Goal: Task Accomplishment & Management: Use online tool/utility

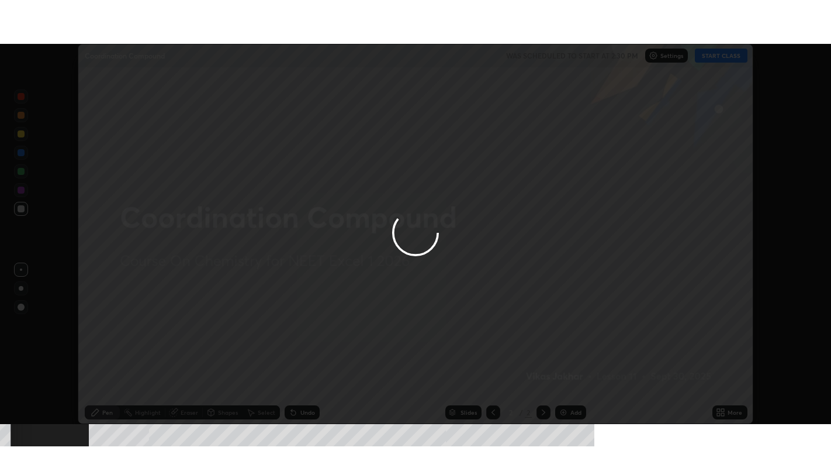
scroll to position [380, 831]
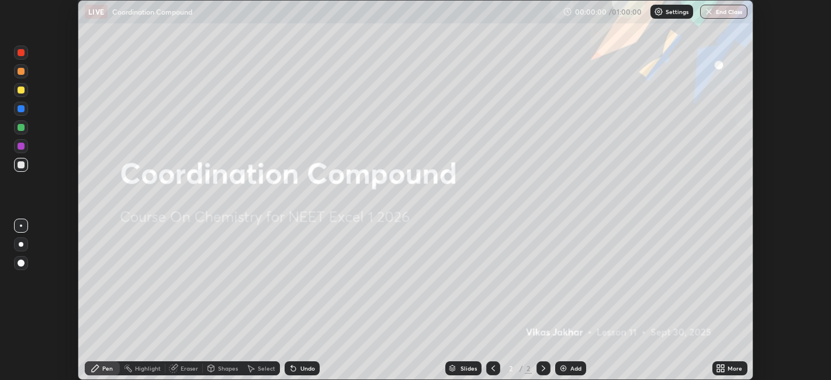
click at [722, 365] on icon at bounding box center [723, 366] width 3 height 3
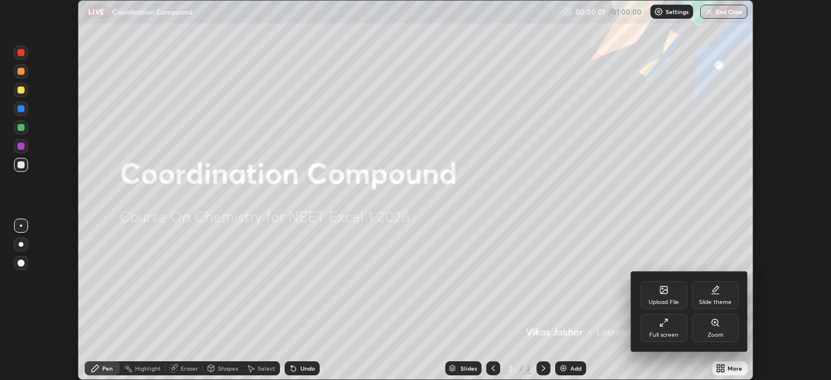
click at [657, 332] on div "Full screen" at bounding box center [664, 335] width 29 height 6
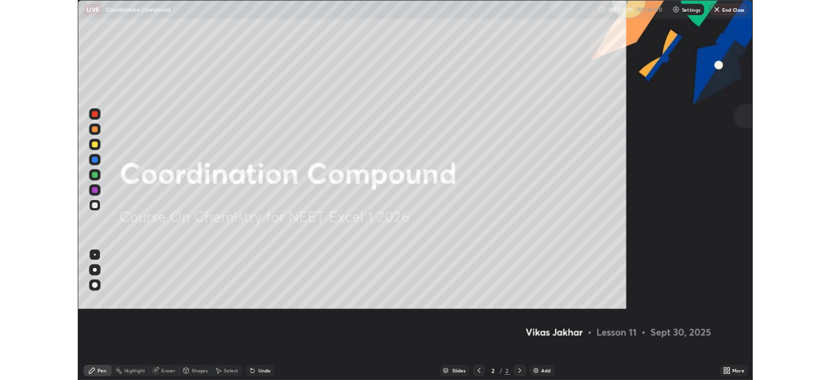
scroll to position [468, 831]
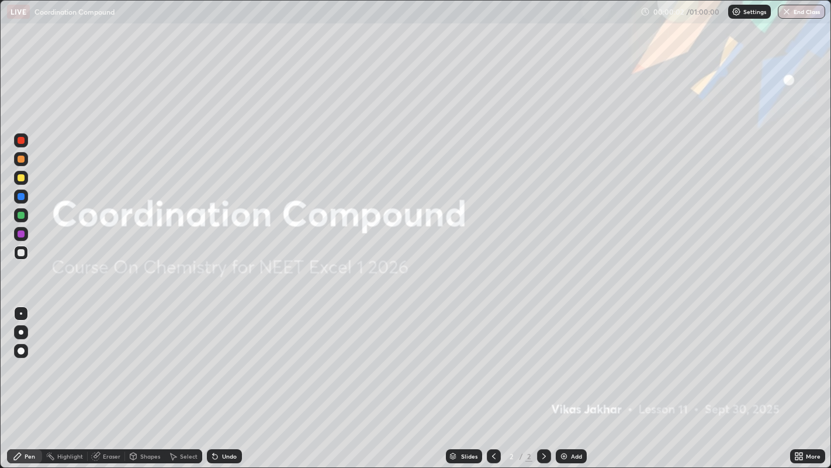
click at [572, 379] on div "Add" at bounding box center [571, 456] width 31 height 14
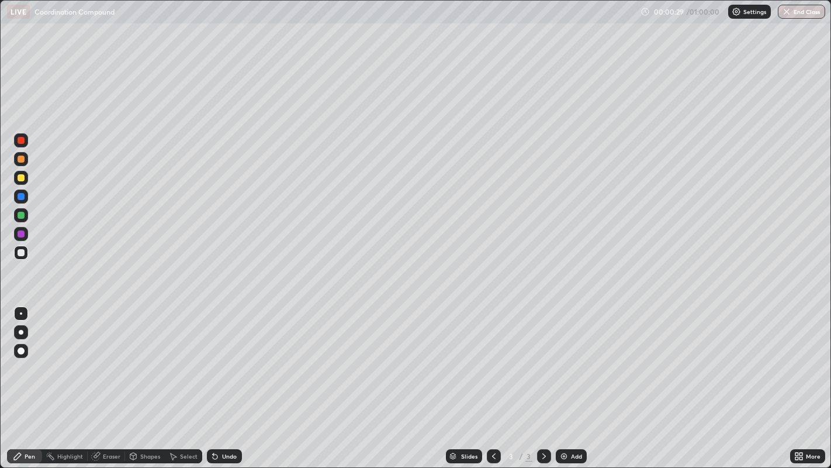
click at [20, 335] on div at bounding box center [21, 332] width 14 height 14
click at [22, 178] on div at bounding box center [21, 177] width 7 height 7
click at [119, 379] on div "Eraser" at bounding box center [112, 456] width 18 height 6
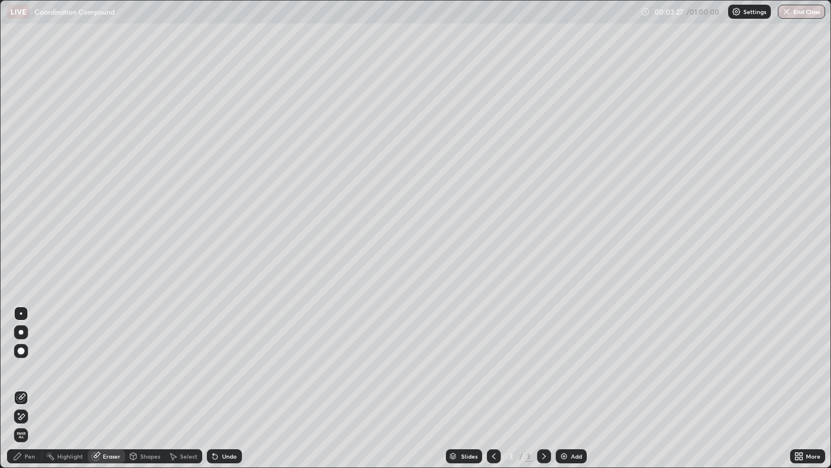
click at [35, 379] on div "Pen" at bounding box center [24, 456] width 35 height 14
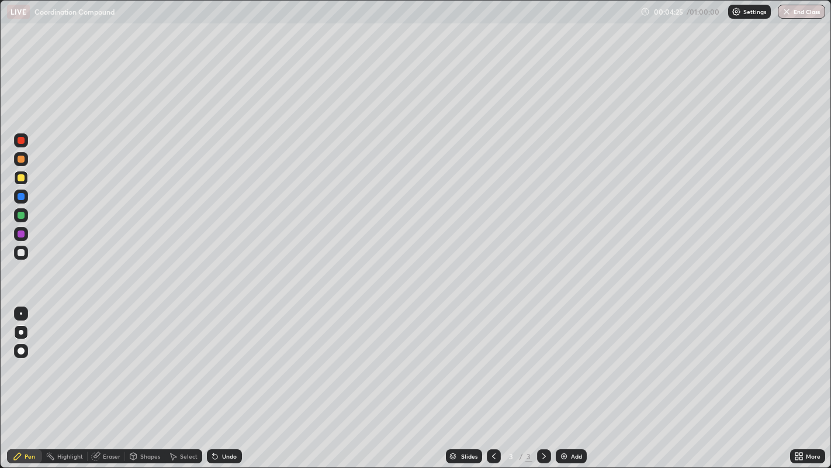
click at [20, 255] on div at bounding box center [21, 252] width 7 height 7
click at [569, 379] on div "Add" at bounding box center [571, 456] width 31 height 14
click at [22, 178] on div at bounding box center [21, 177] width 7 height 7
click at [20, 217] on div at bounding box center [21, 215] width 7 height 7
click at [562, 379] on img at bounding box center [564, 455] width 9 height 9
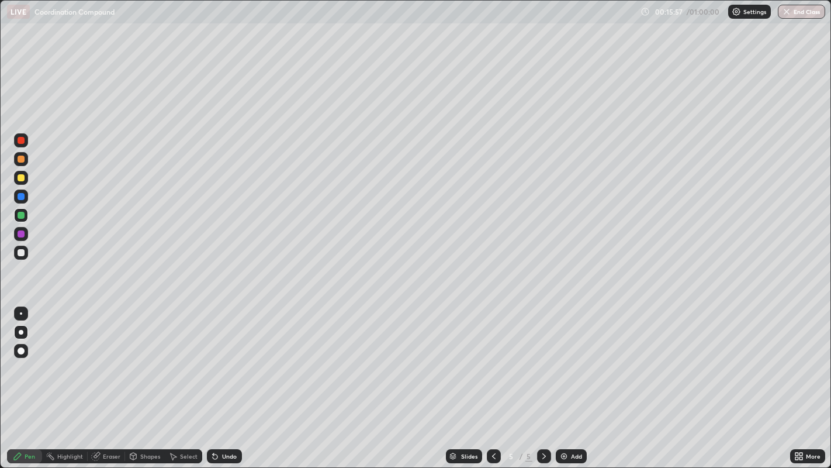
click at [22, 253] on div at bounding box center [21, 252] width 7 height 7
click at [571, 379] on div "Add" at bounding box center [576, 456] width 11 height 6
click at [20, 179] on div at bounding box center [21, 177] width 7 height 7
click at [22, 252] on div at bounding box center [21, 252] width 7 height 7
click at [22, 217] on div at bounding box center [21, 215] width 7 height 7
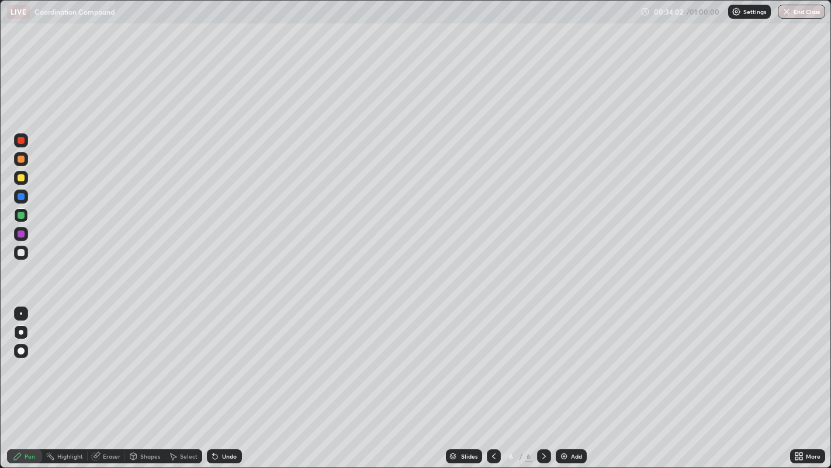
click at [572, 379] on div "Add" at bounding box center [576, 456] width 11 height 6
click at [22, 252] on div at bounding box center [21, 252] width 7 height 7
click at [562, 379] on img at bounding box center [564, 455] width 9 height 9
click at [22, 179] on div at bounding box center [21, 177] width 7 height 7
click at [491, 379] on icon at bounding box center [493, 455] width 9 height 9
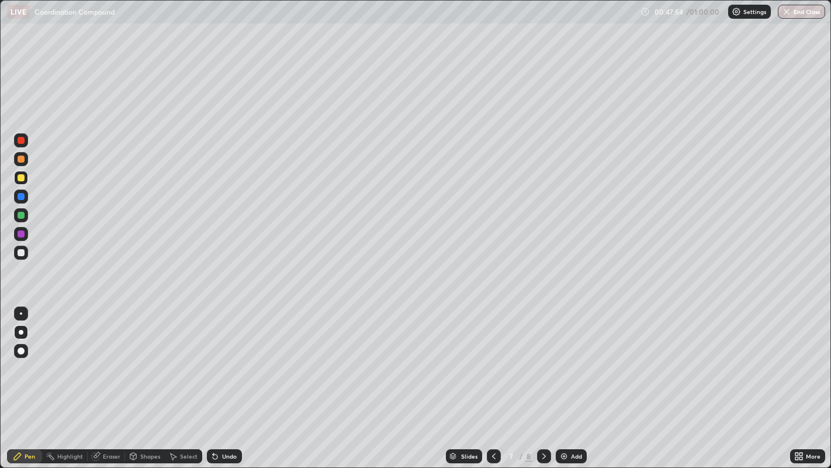
click at [543, 379] on icon at bounding box center [545, 456] width 4 height 6
click at [562, 379] on img at bounding box center [564, 455] width 9 height 9
click at [22, 254] on div at bounding box center [21, 252] width 7 height 7
click at [20, 178] on div at bounding box center [21, 177] width 7 height 7
click at [796, 16] on button "End Class" at bounding box center [802, 12] width 46 height 14
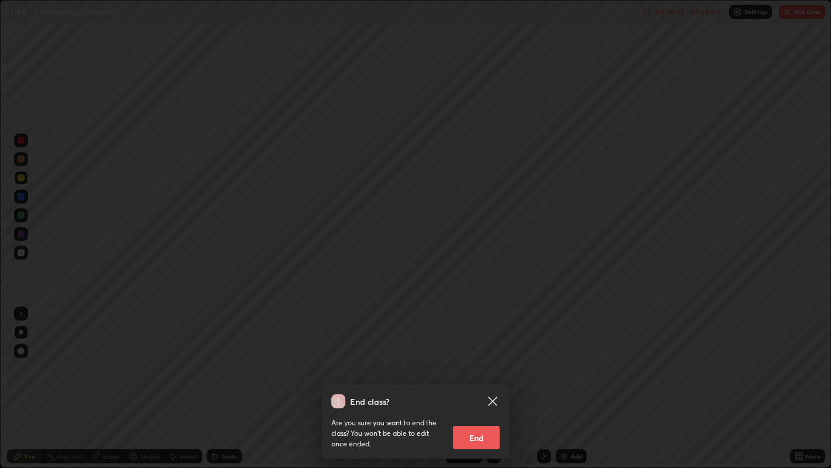
click at [479, 379] on button "End" at bounding box center [476, 437] width 47 height 23
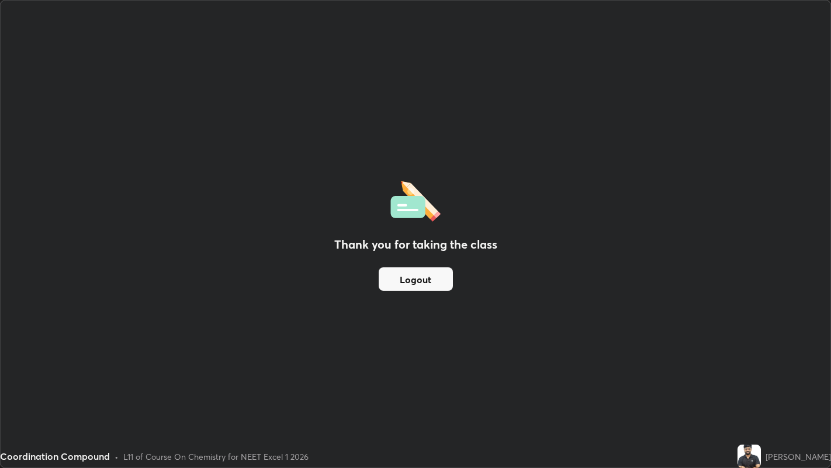
click at [351, 302] on div "Thank you for taking the class Logout" at bounding box center [416, 234] width 830 height 467
click at [399, 279] on button "Logout" at bounding box center [416, 278] width 74 height 23
click at [417, 279] on button "Logout" at bounding box center [416, 278] width 74 height 23
click at [415, 278] on button "Logout" at bounding box center [416, 278] width 74 height 23
click at [413, 278] on button "Logout" at bounding box center [416, 278] width 74 height 23
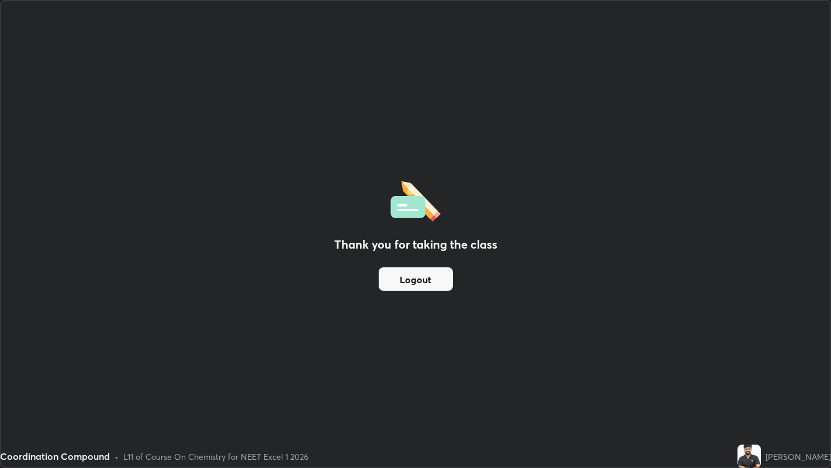
click at [420, 286] on button "Logout" at bounding box center [416, 278] width 74 height 23
click at [420, 283] on button "Logout" at bounding box center [416, 278] width 74 height 23
click at [423, 285] on button "Logout" at bounding box center [416, 278] width 74 height 23
click at [424, 281] on button "Logout" at bounding box center [416, 278] width 74 height 23
click at [425, 275] on button "Logout" at bounding box center [416, 278] width 74 height 23
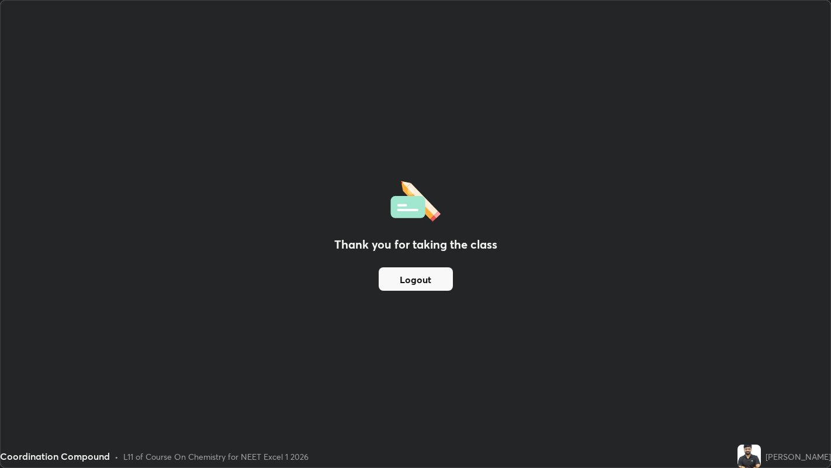
click at [427, 275] on button "Logout" at bounding box center [416, 278] width 74 height 23
click at [432, 289] on button "Logout" at bounding box center [416, 278] width 74 height 23
click at [429, 283] on button "Logout" at bounding box center [416, 278] width 74 height 23
click at [427, 279] on button "Logout" at bounding box center [416, 278] width 74 height 23
click at [422, 278] on button "Logout" at bounding box center [416, 278] width 74 height 23
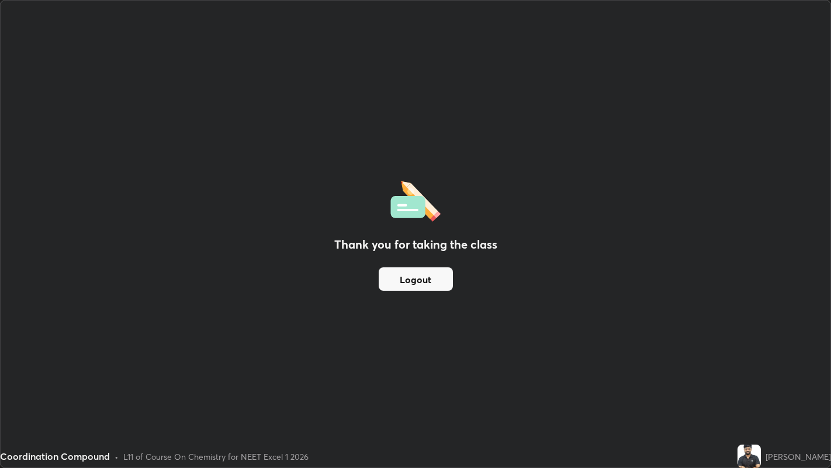
click at [417, 279] on button "Logout" at bounding box center [416, 278] width 74 height 23
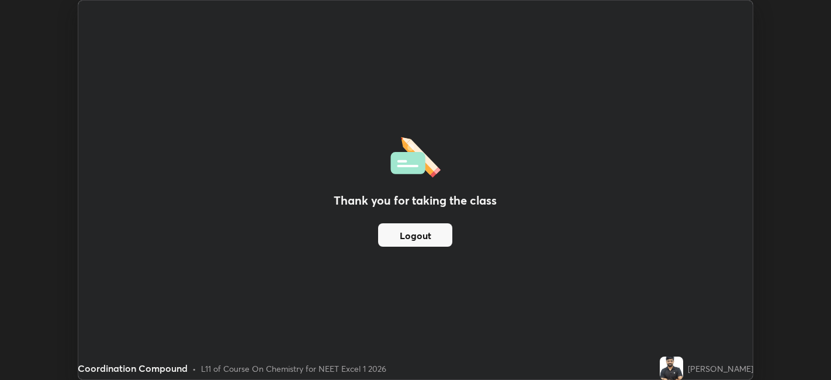
scroll to position [58085, 57633]
click at [416, 233] on button "Logout" at bounding box center [415, 234] width 74 height 23
click at [414, 235] on button "Logout" at bounding box center [415, 234] width 74 height 23
click at [416, 241] on button "Logout" at bounding box center [415, 234] width 74 height 23
click at [417, 243] on button "Logout" at bounding box center [415, 234] width 74 height 23
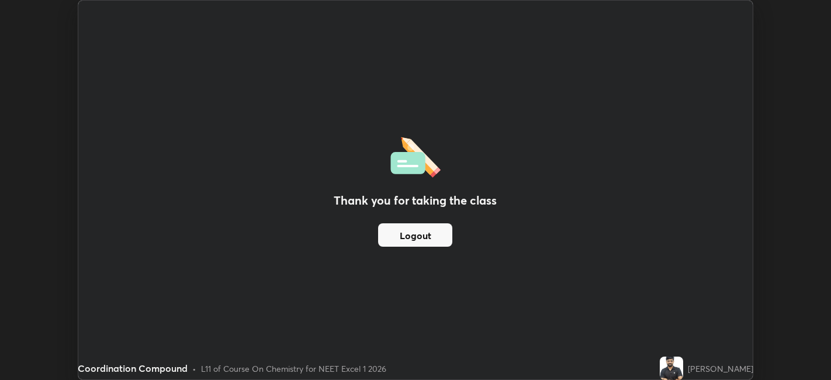
click at [419, 240] on button "Logout" at bounding box center [415, 234] width 74 height 23
click at [422, 236] on button "Logout" at bounding box center [415, 234] width 74 height 23
click at [416, 236] on button "Logout" at bounding box center [415, 234] width 74 height 23
click at [416, 230] on button "Logout" at bounding box center [415, 234] width 74 height 23
